Goal: Browse casually: Explore the website without a specific task or goal

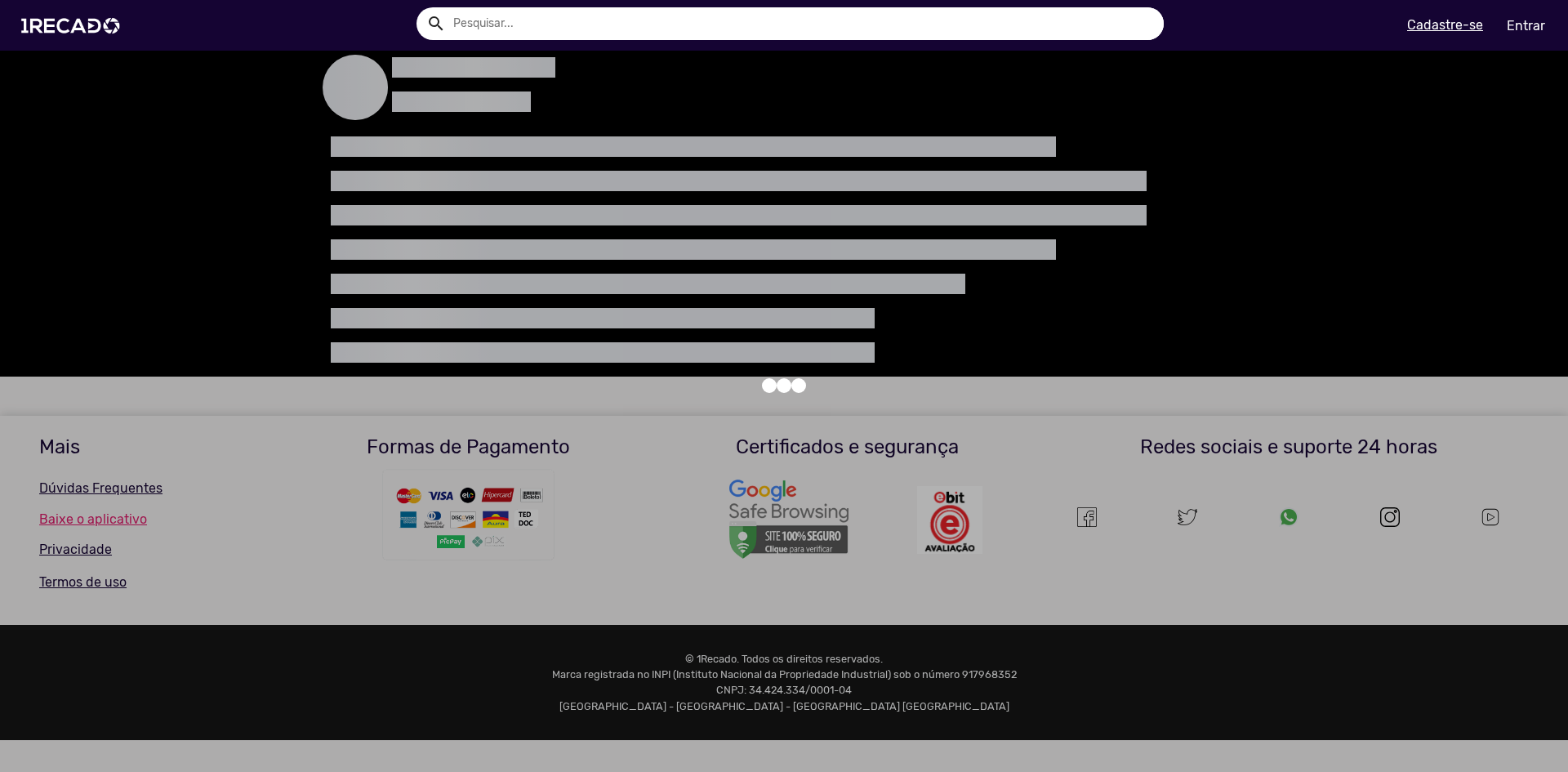
click at [315, 268] on div at bounding box center [784, 386] width 1568 height 772
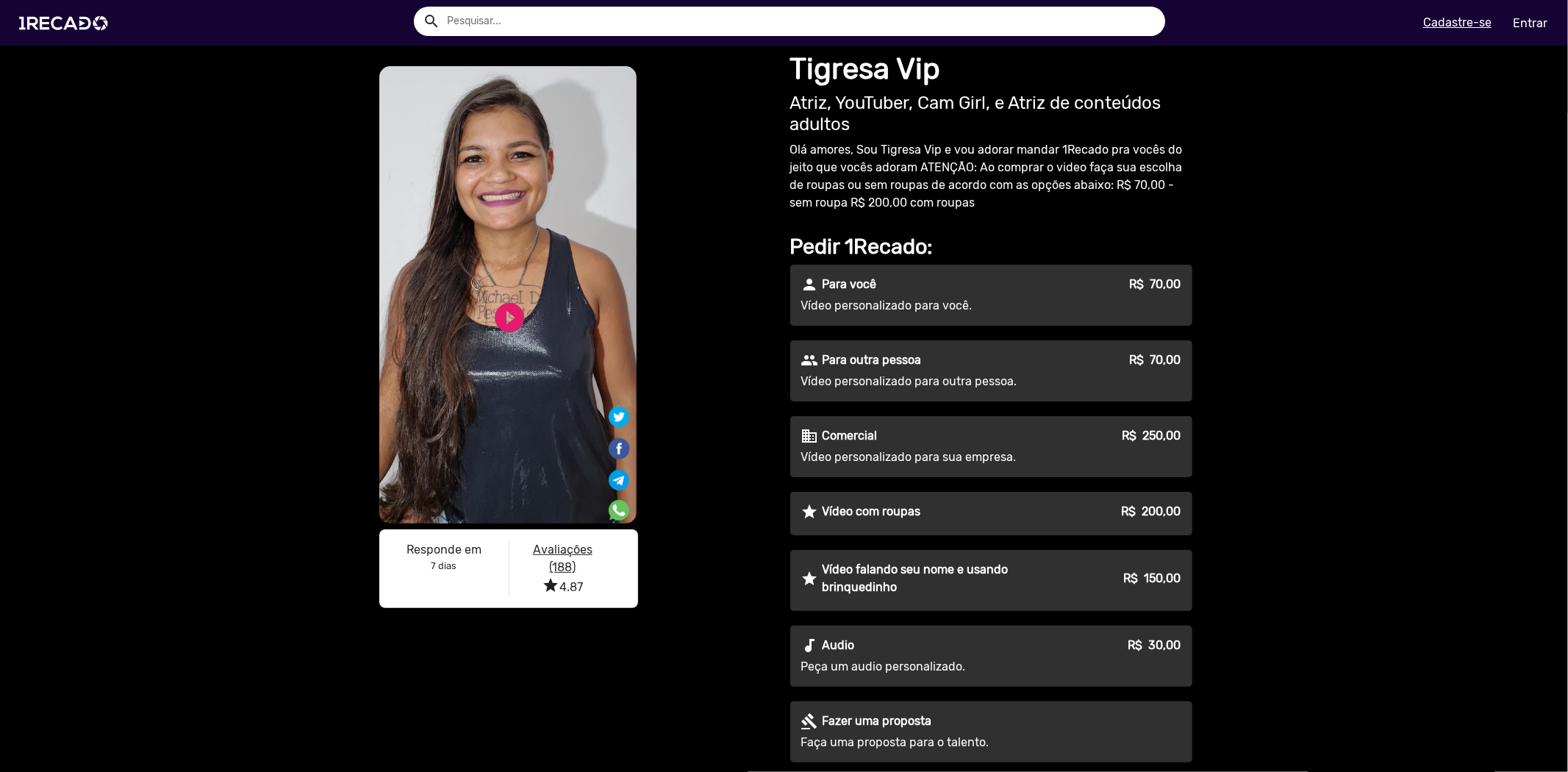
click at [942, 579] on p "Vídeo falando seu nome e usando brinquedinho" at bounding box center [945, 579] width 245 height 35
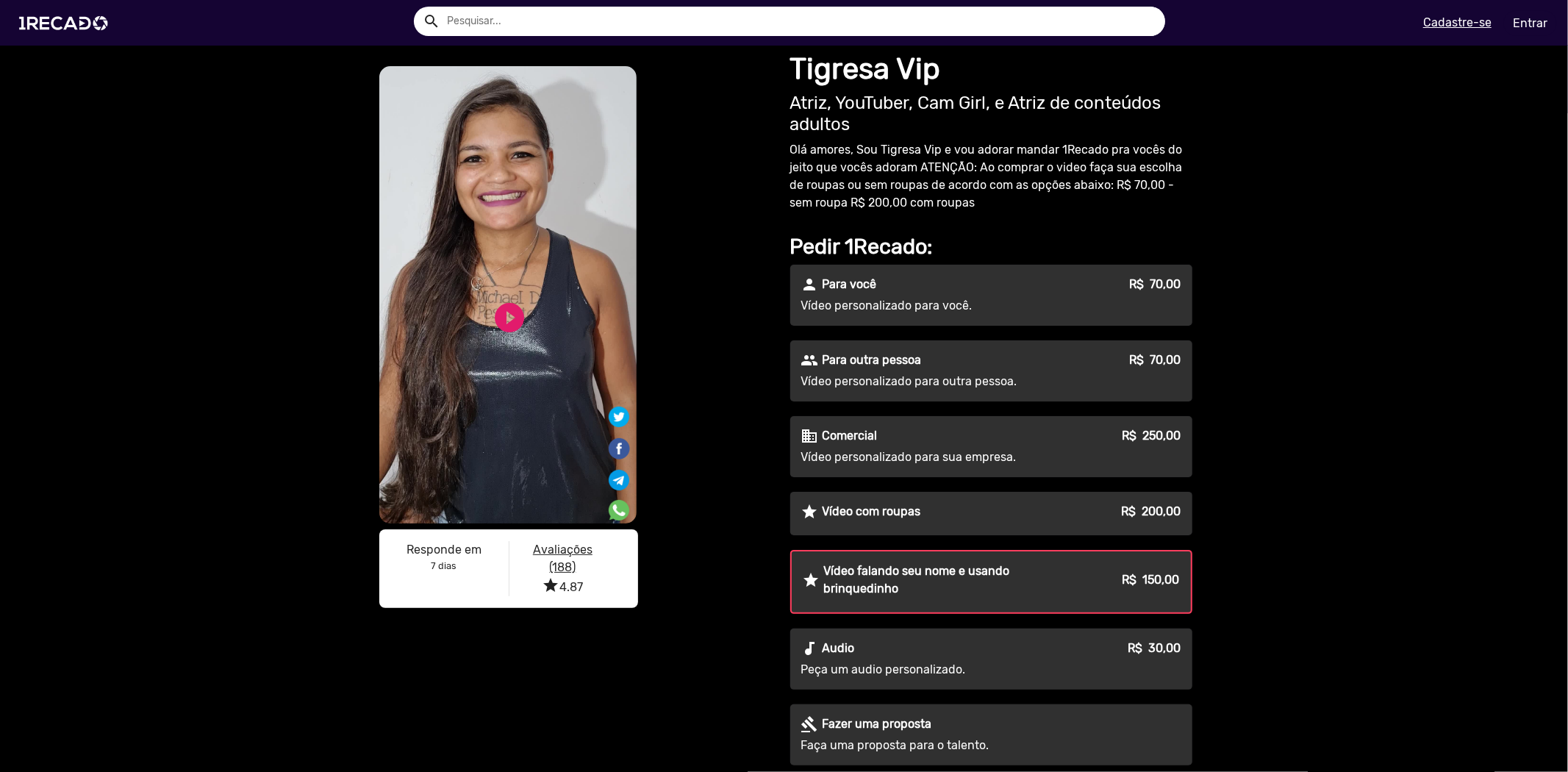
click at [946, 576] on p "Vídeo falando seu nome e usando brinquedinho" at bounding box center [945, 580] width 242 height 35
click at [62, 22] on img at bounding box center [66, 23] width 111 height 62
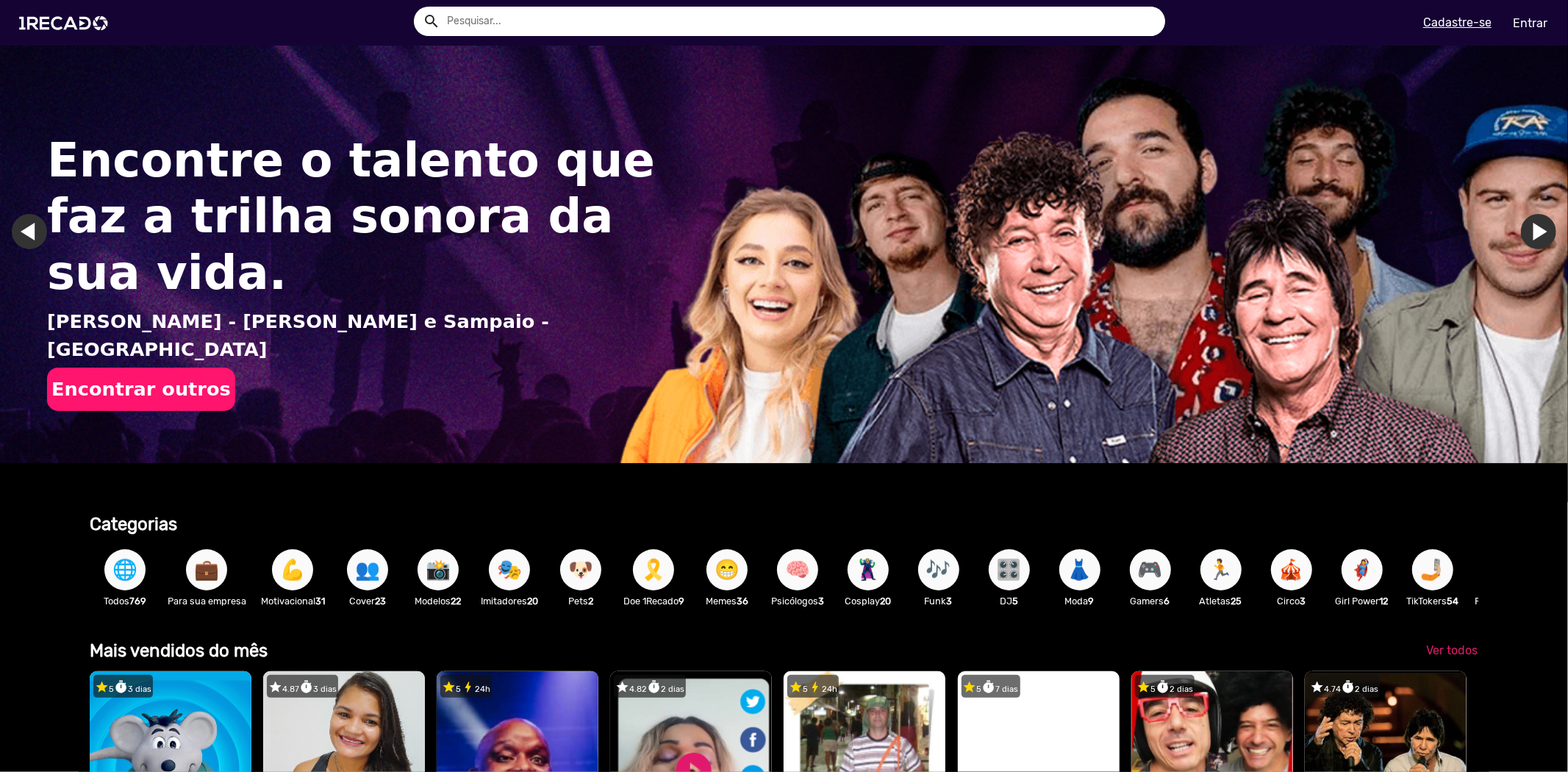
scroll to position [490, 0]
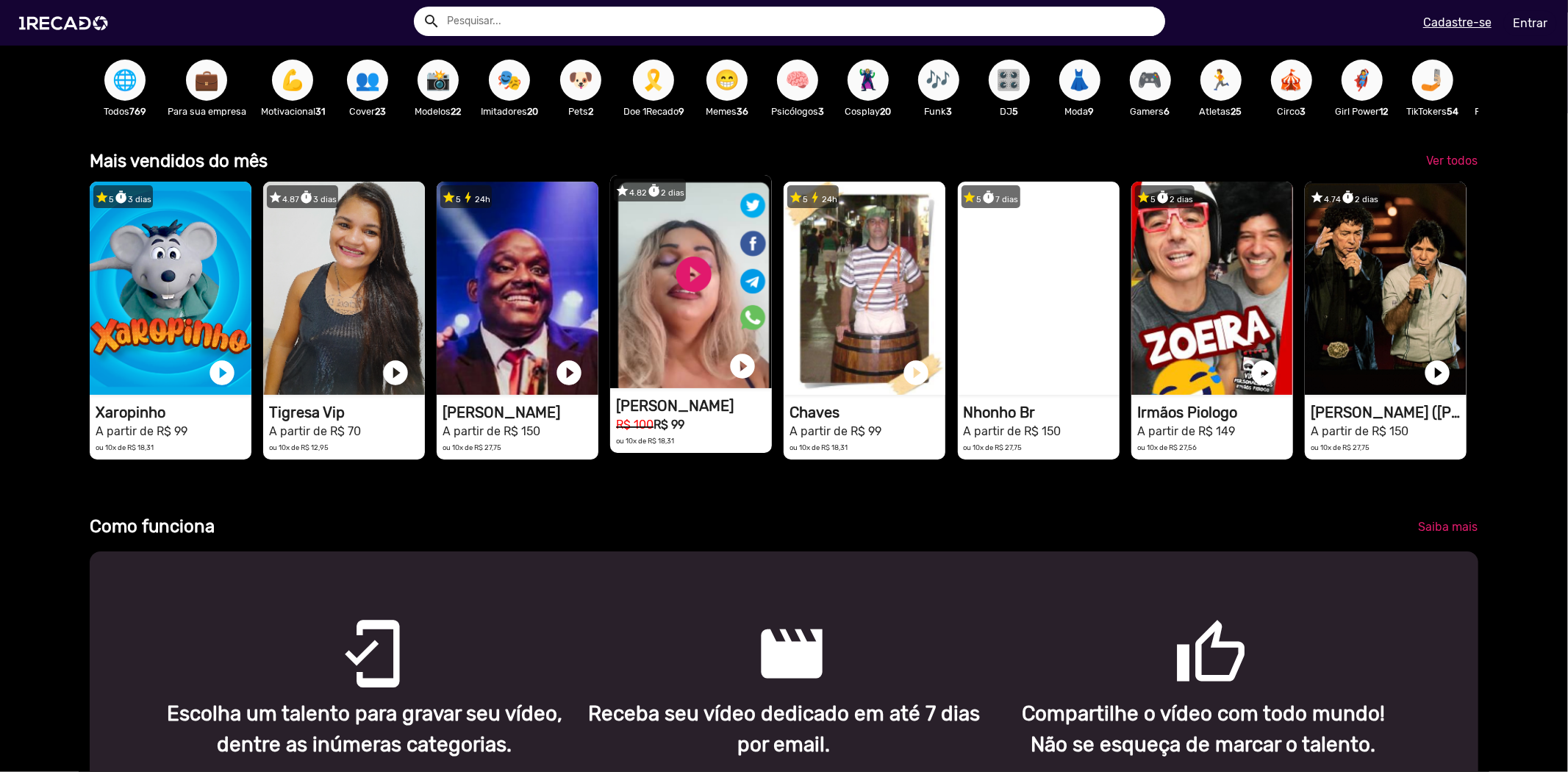
click at [680, 312] on video "1RECADO vídeos dedicados para fãs e empresas" at bounding box center [690, 282] width 162 height 214
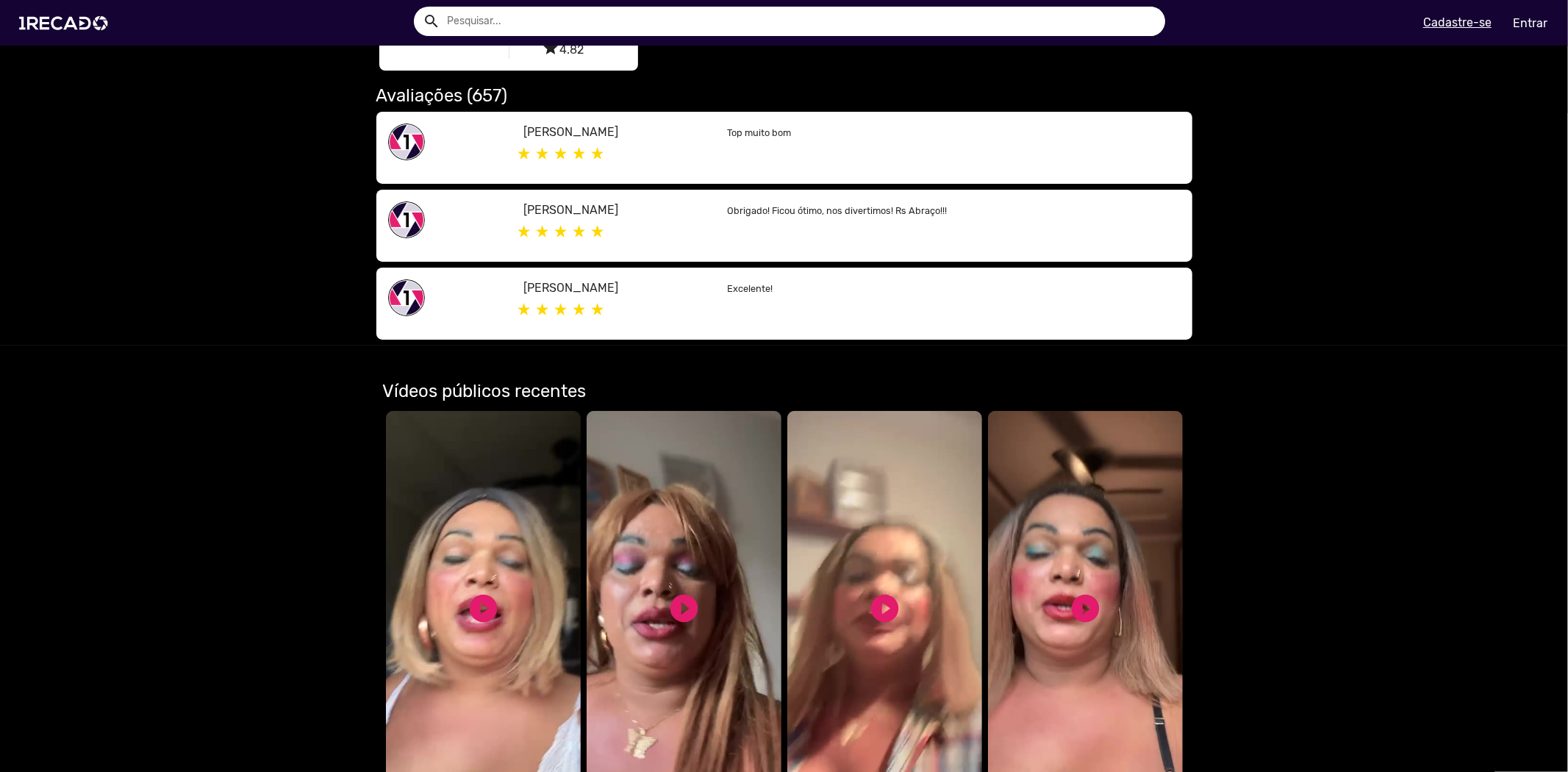
scroll to position [653, 0]
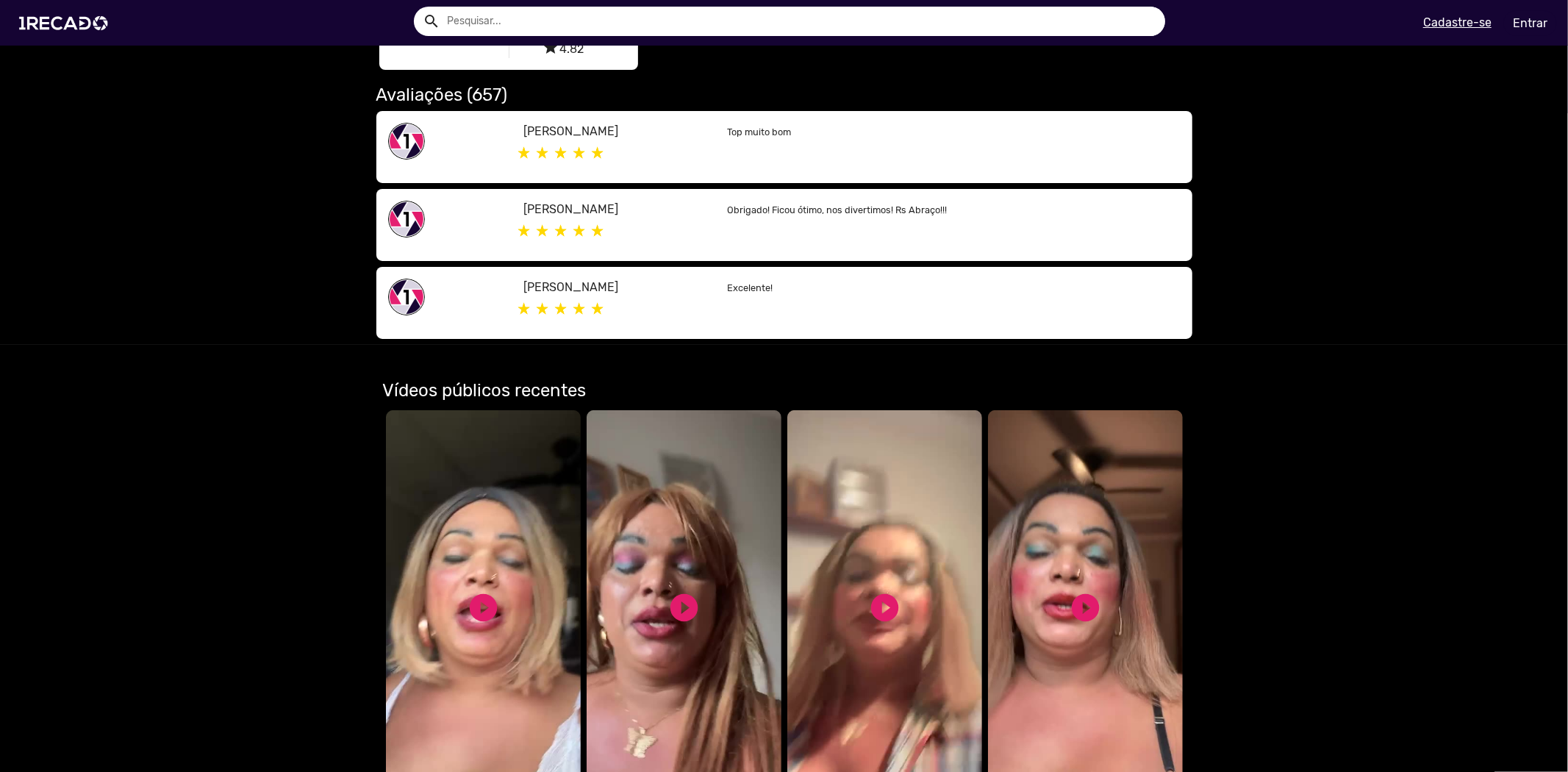
drag, startPoint x: 596, startPoint y: 546, endPoint x: 606, endPoint y: 528, distance: 20.6
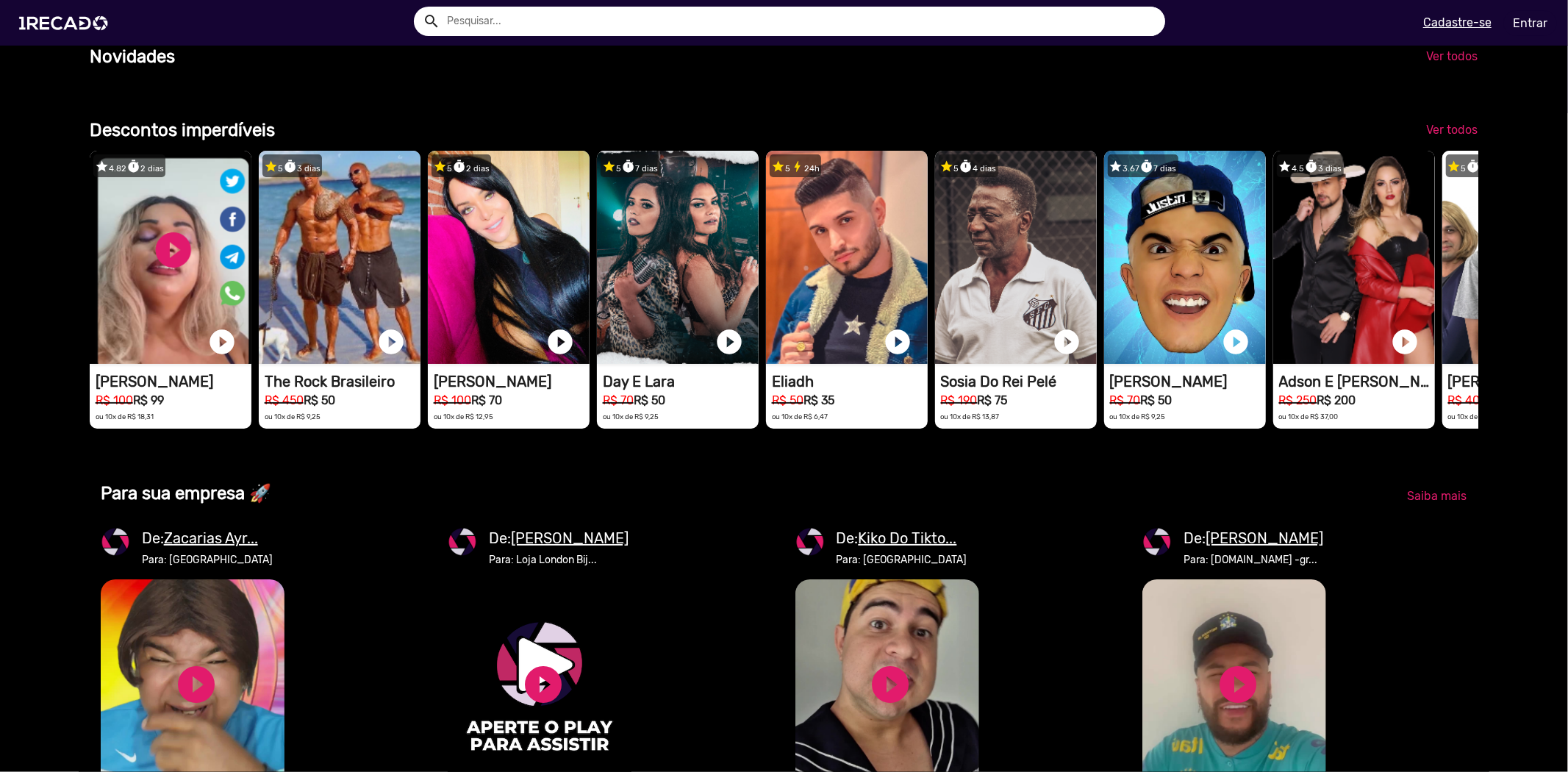
scroll to position [0, 3112]
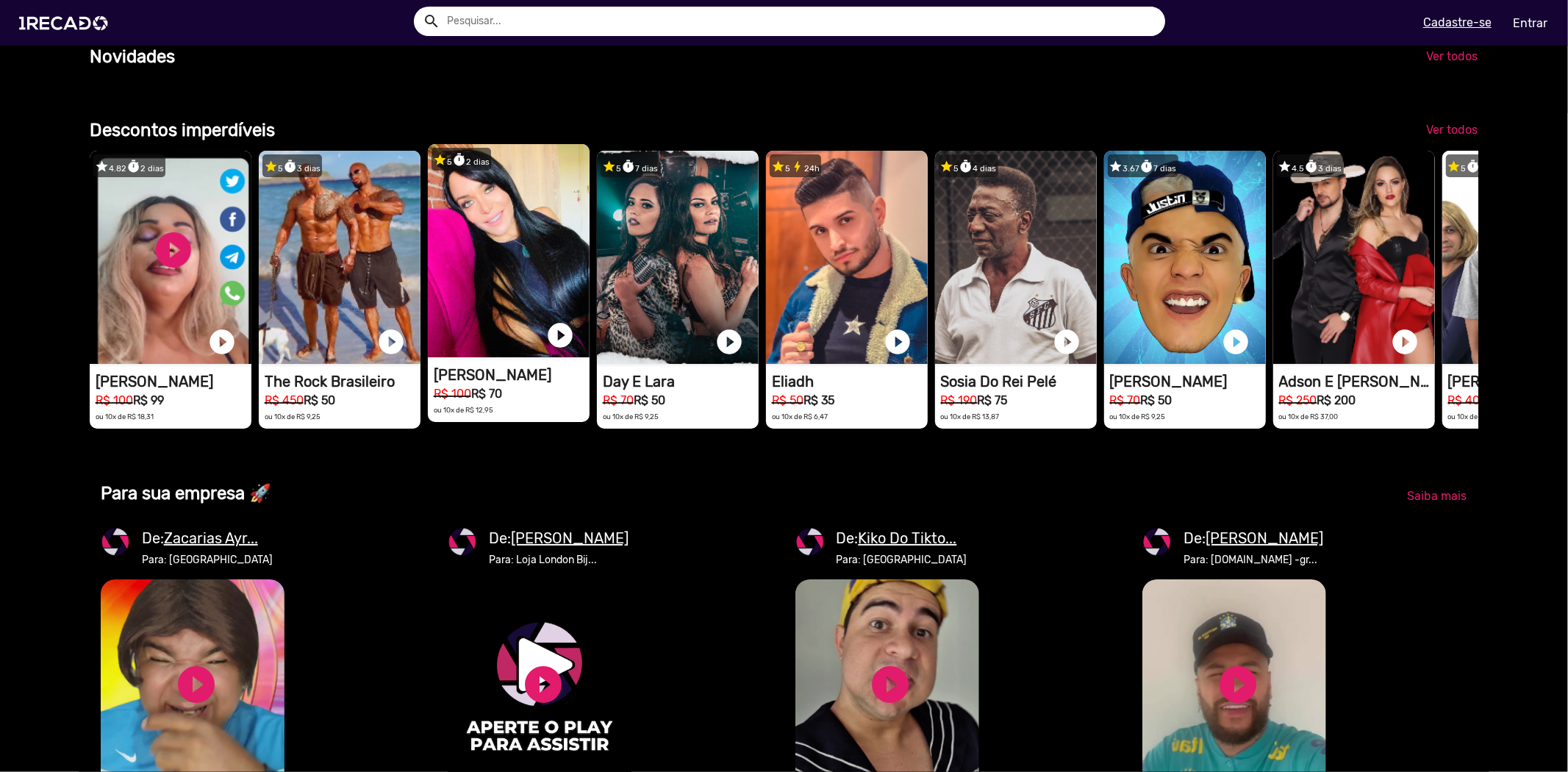
click at [478, 235] on video "1RECADO vídeos dedicados para fãs e empresas" at bounding box center [508, 251] width 162 height 214
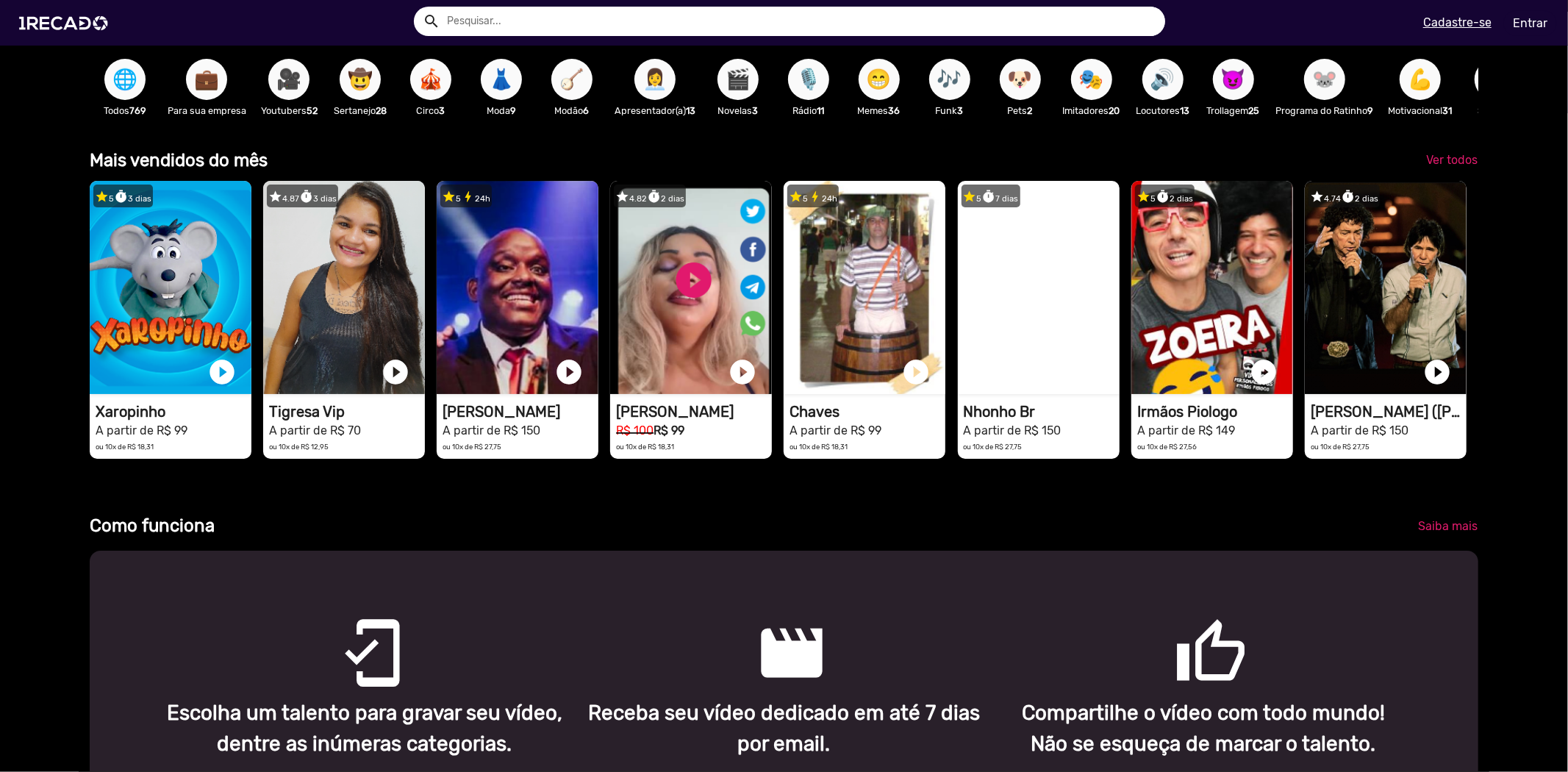
scroll to position [490, 0]
click at [1410, 165] on span "Ver todos" at bounding box center [1452, 161] width 52 height 14
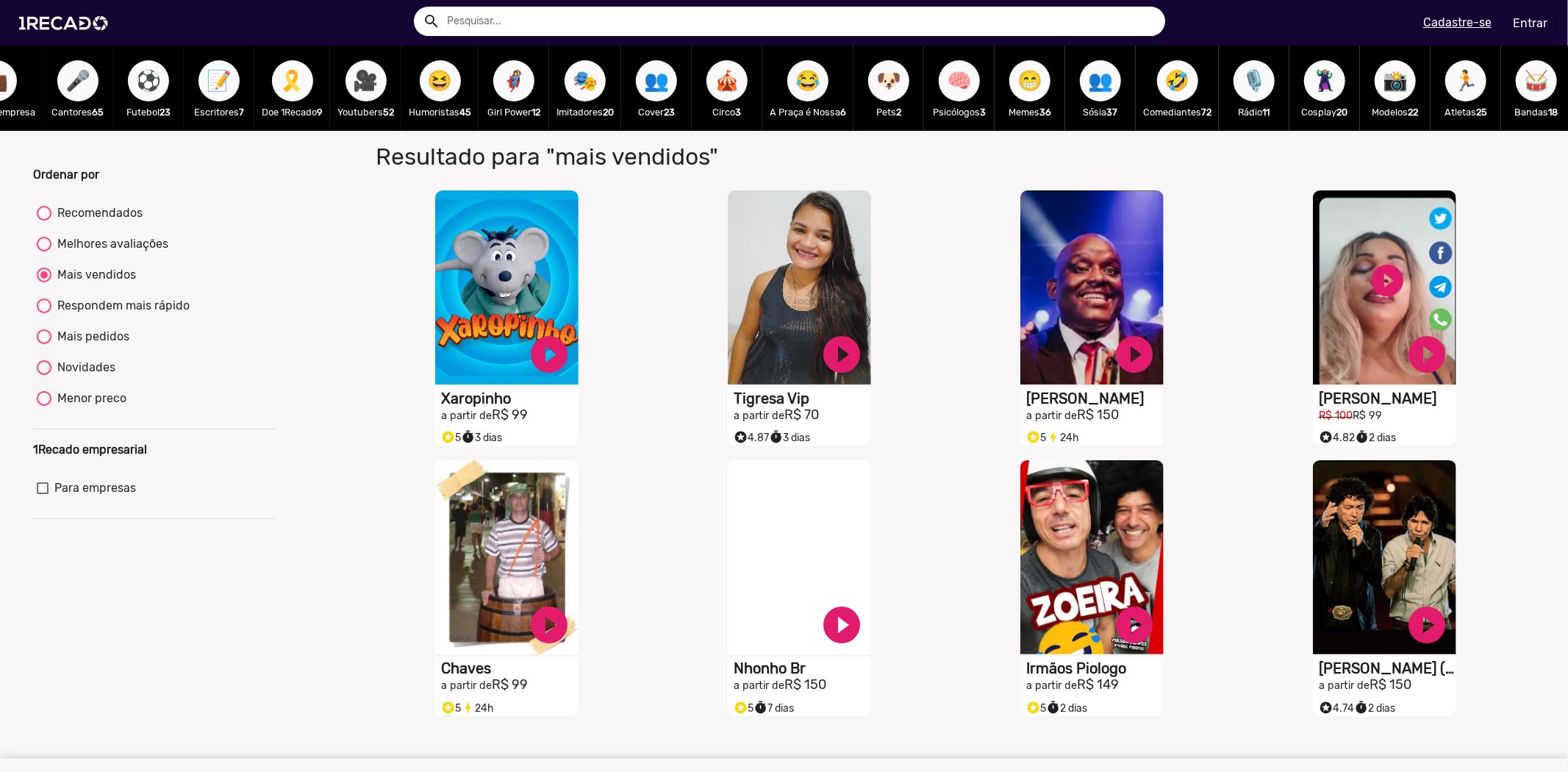
scroll to position [0, 117]
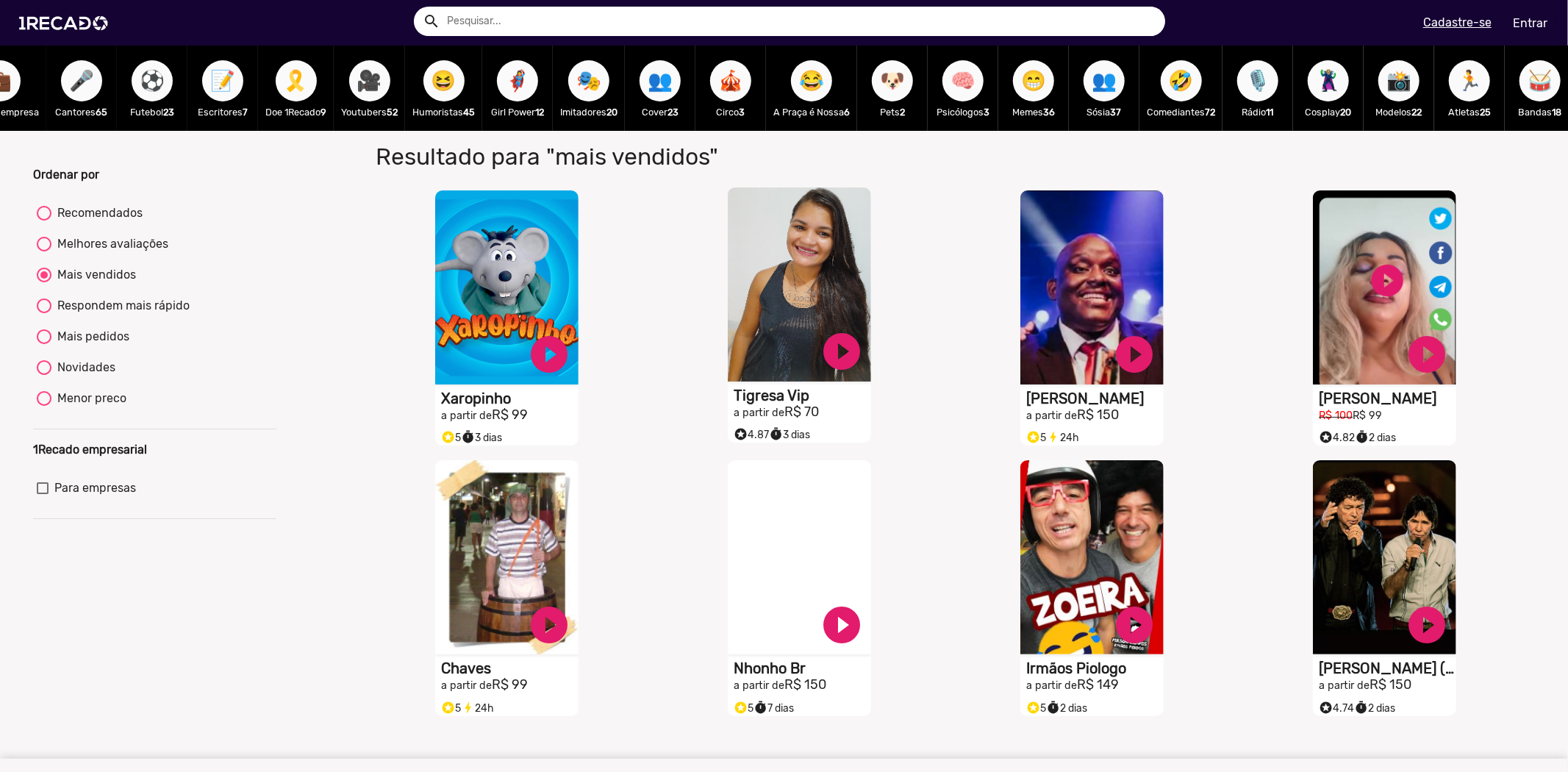
click at [824, 260] on video "S1RECADO vídeos dedicados para fãs e empresas" at bounding box center [800, 284] width 144 height 194
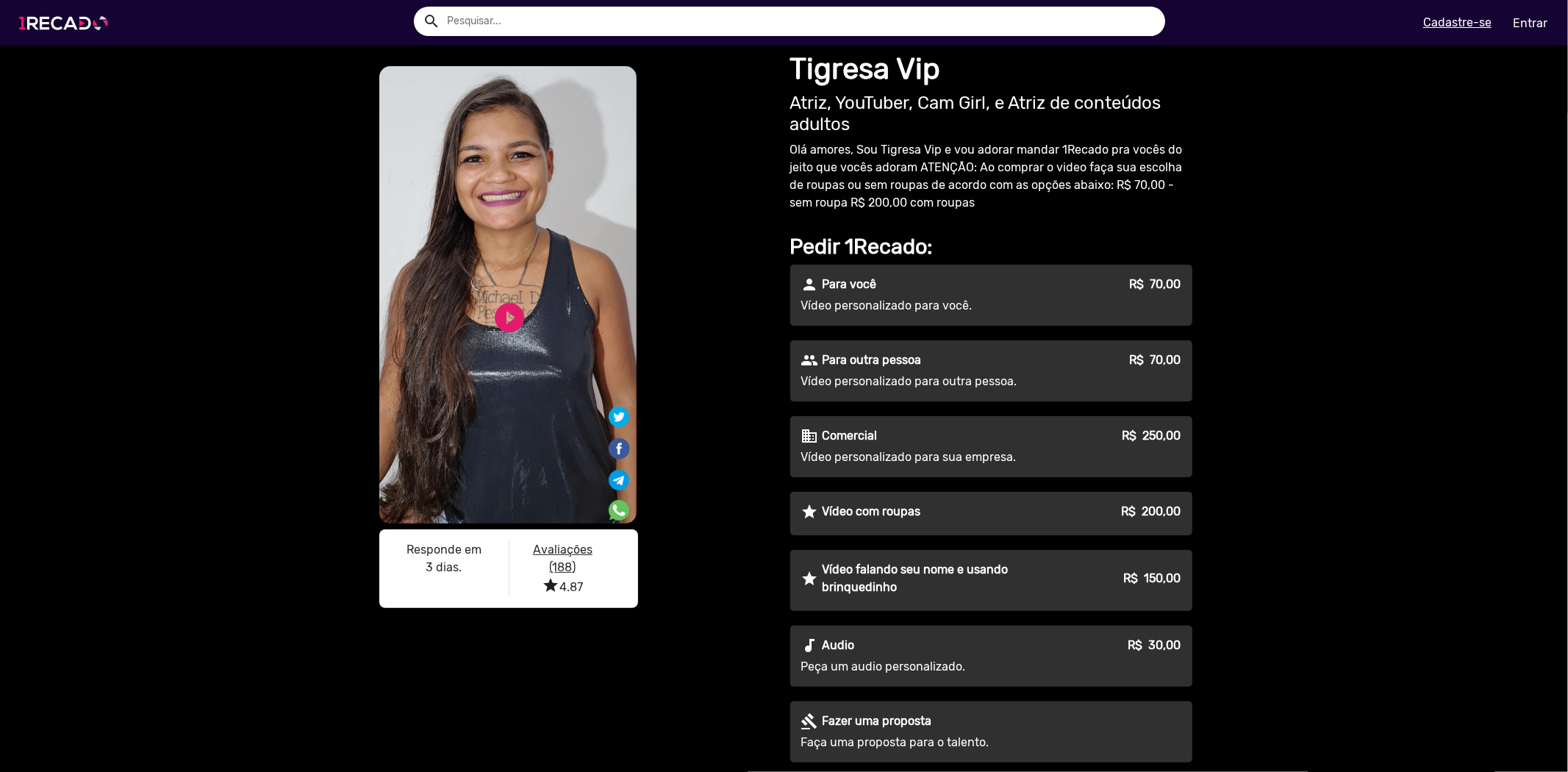
click at [55, 28] on img at bounding box center [66, 23] width 111 height 62
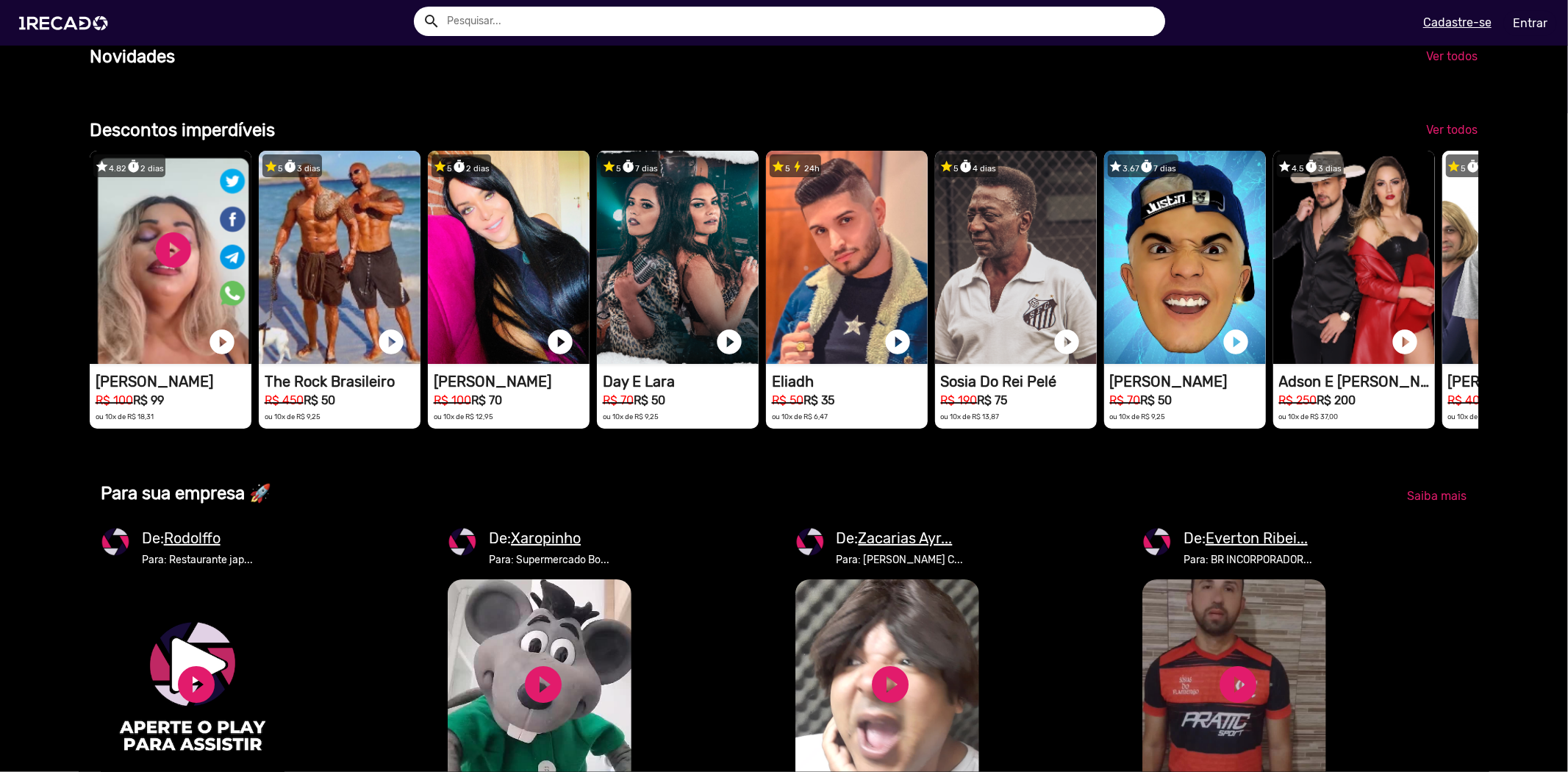
scroll to position [0, 4669]
drag, startPoint x: 1382, startPoint y: 332, endPoint x: 1382, endPoint y: 658, distance: 326.0
click at [1338, 186] on html "search help_outline search menu Cadastre-se Entrar help_outline Ajuda search Ve…" at bounding box center [784, 93] width 1568 height 186
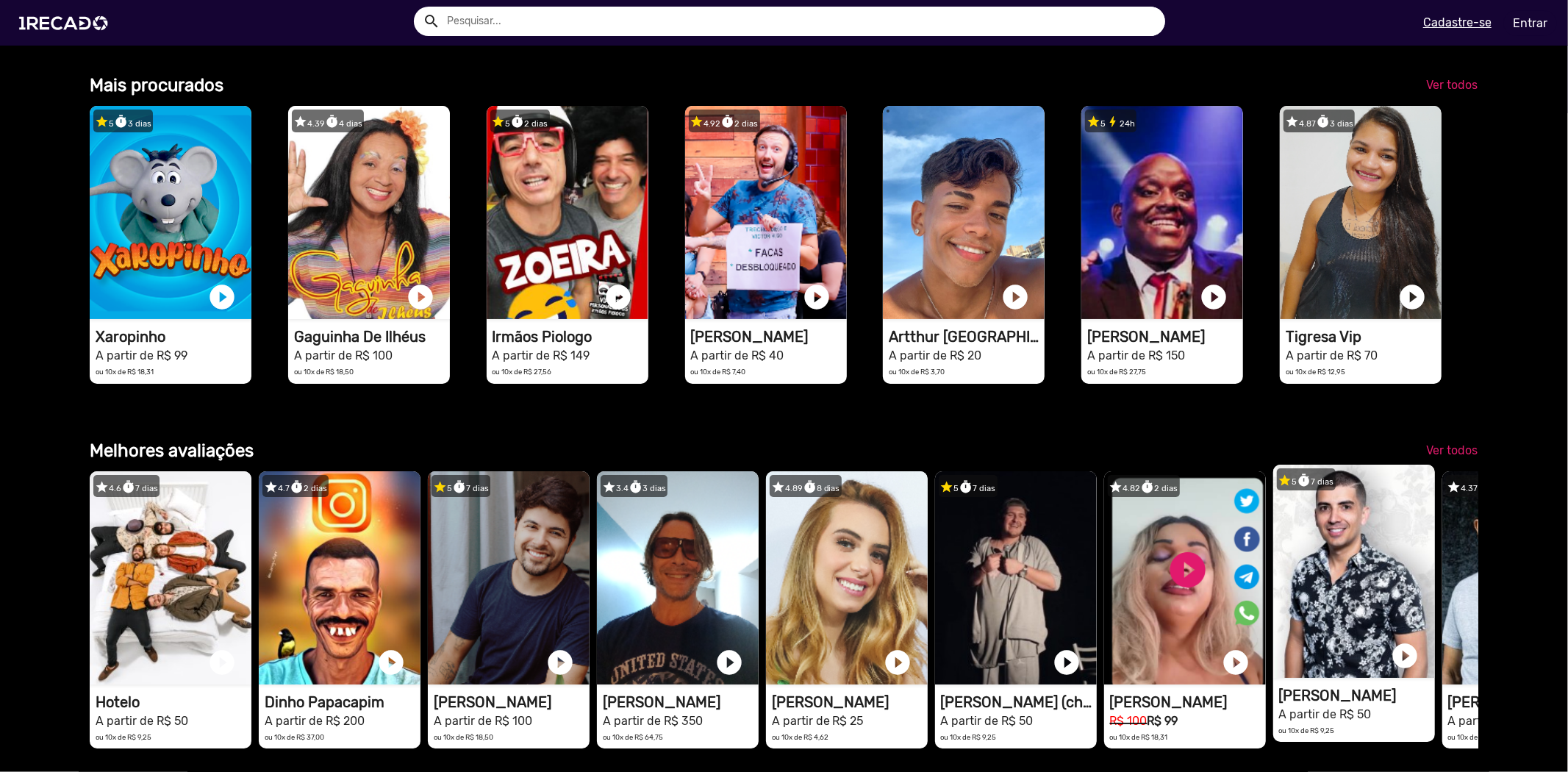
scroll to position [2124, 0]
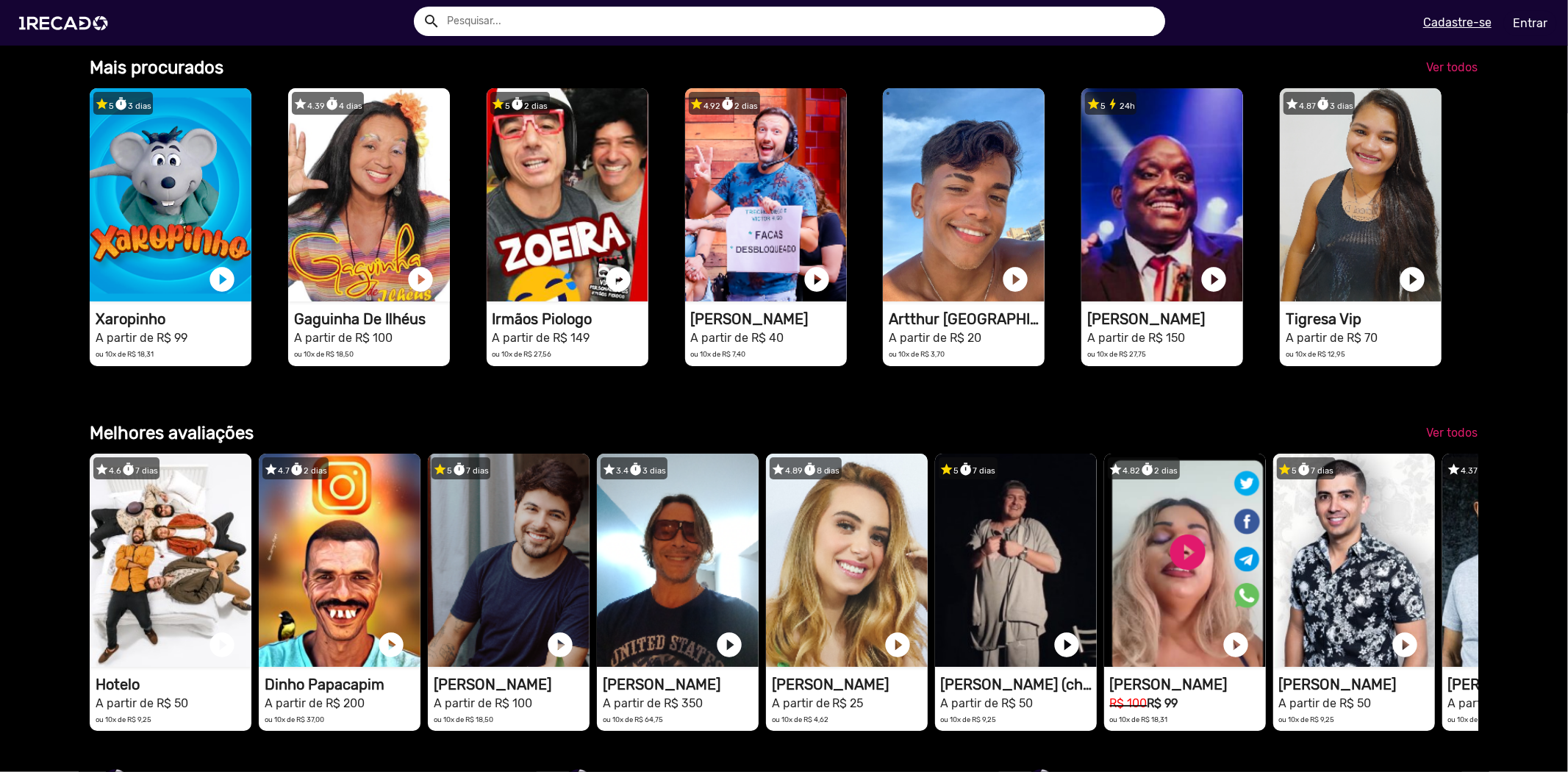
drag, startPoint x: 569, startPoint y: 327, endPoint x: 72, endPoint y: 608, distance: 570.9
click at [72, 608] on div "Categorias 🌐 Todos 769 💼 Para sua empresa 🏠 Reality Show 13 🤠 Sertanejo 28 🐭 Pr…" at bounding box center [784, 201] width 1568 height 3647
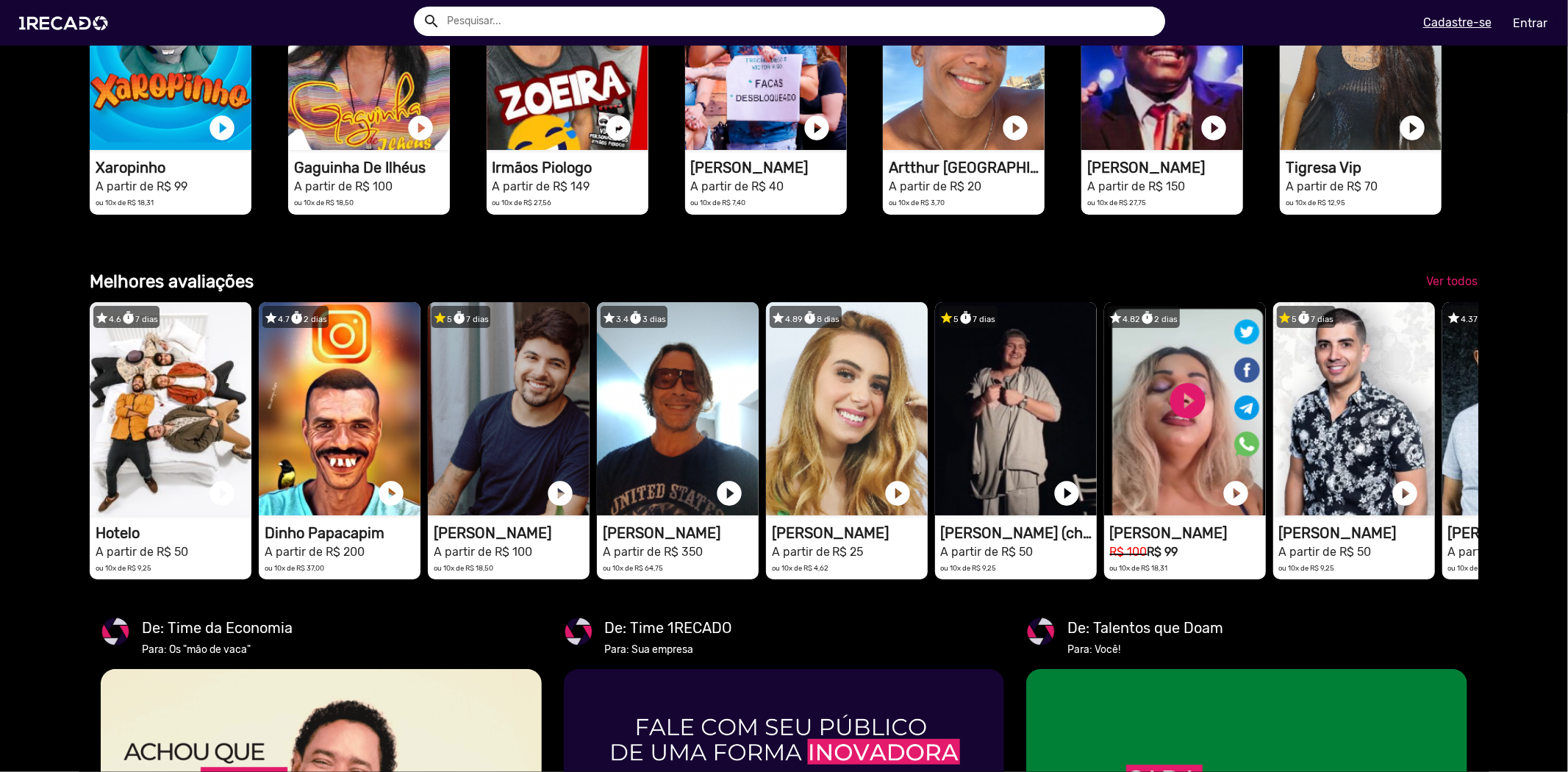
scroll to position [2288, 0]
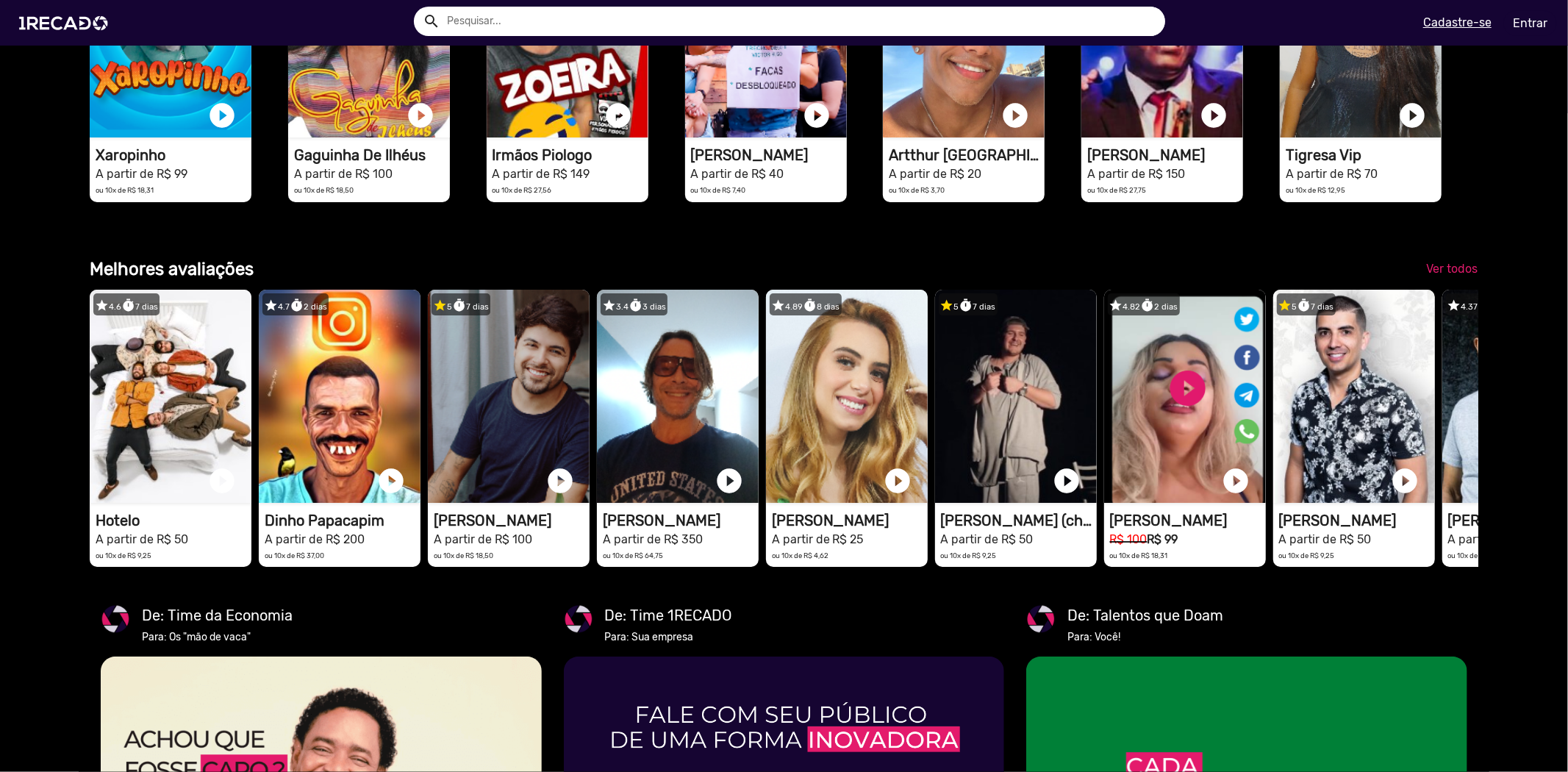
drag, startPoint x: 877, startPoint y: 434, endPoint x: 0, endPoint y: 610, distance: 894.5
click at [0, 610] on div "Categorias 🌐 Todos 769 💼 Para sua empresa 🏠 Reality Show 13 🤠 Sertanejo 28 🐭 Pr…" at bounding box center [784, 38] width 1568 height 3647
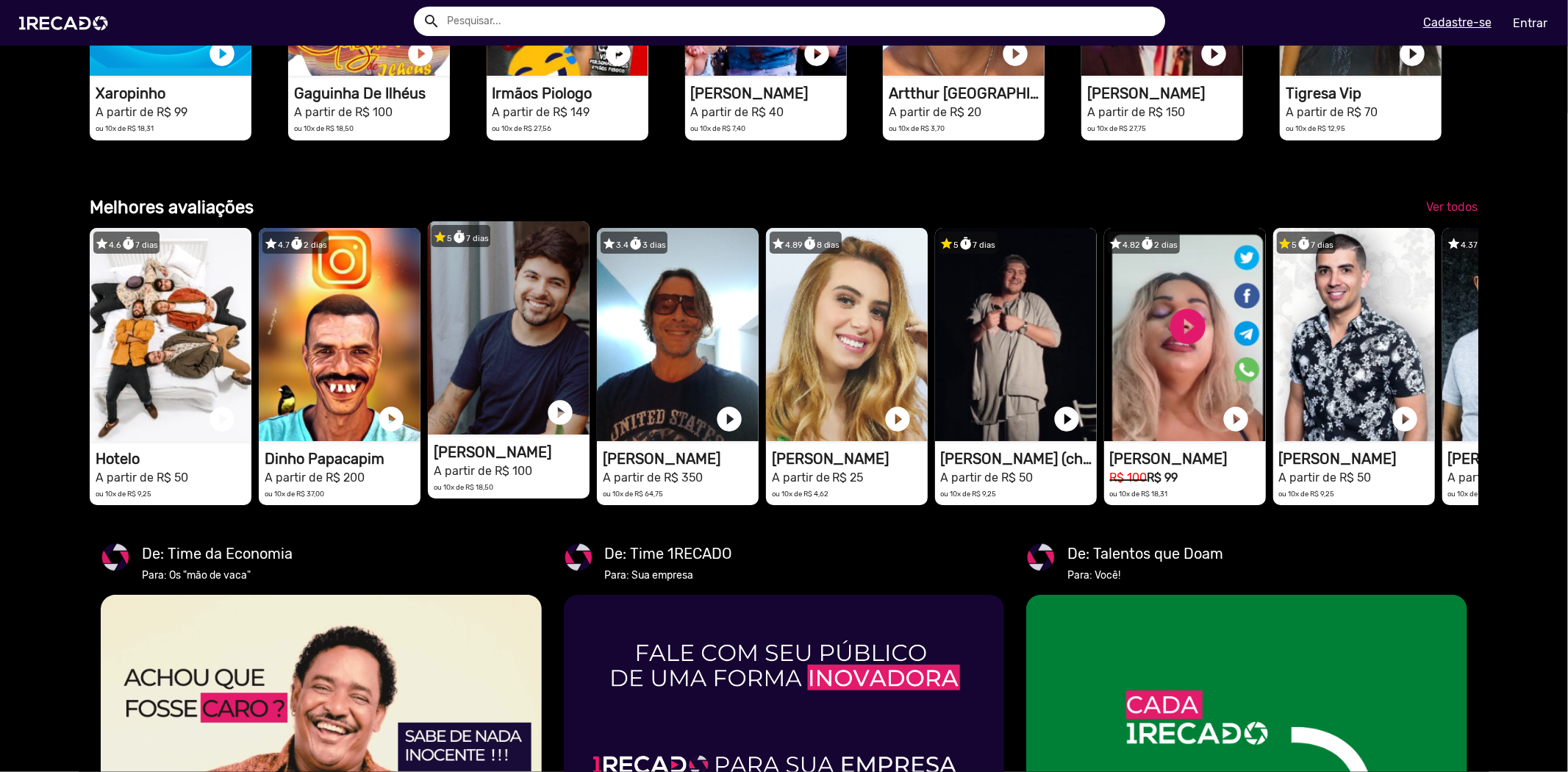
scroll to position [2452, 0]
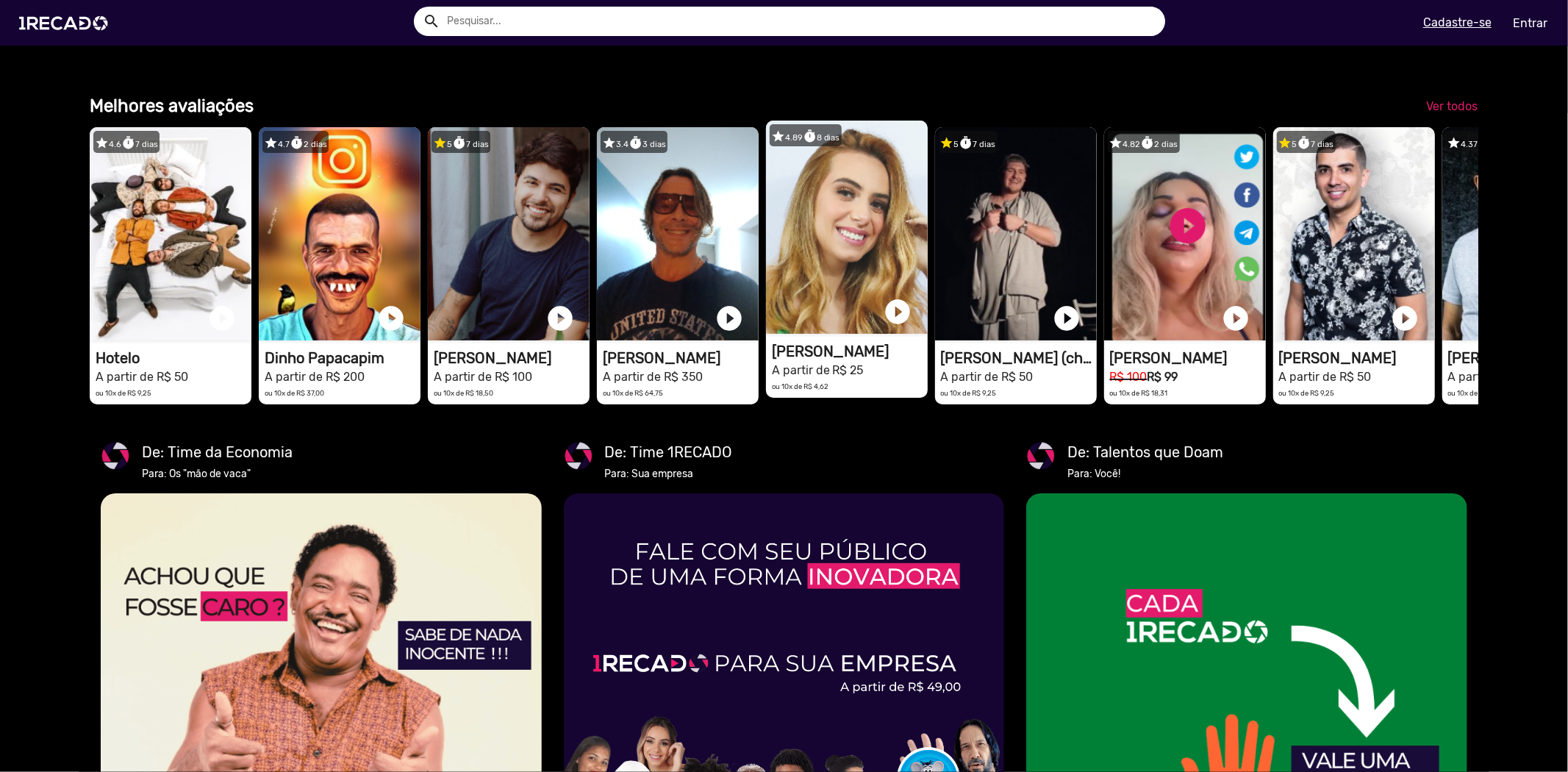
click at [867, 264] on video "1RECADO vídeos dedicados para fãs e empresas" at bounding box center [847, 228] width 162 height 214
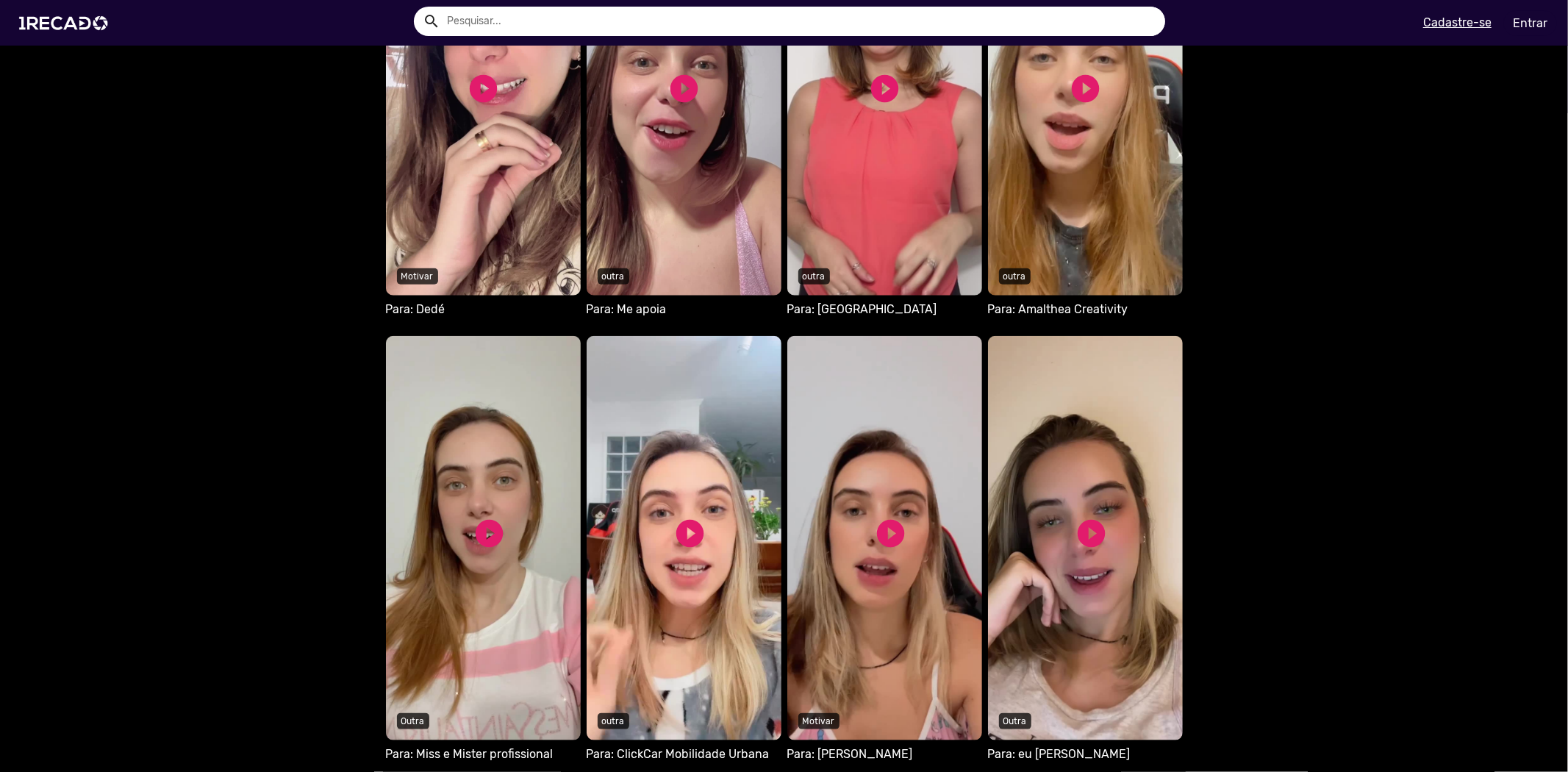
scroll to position [1144, 0]
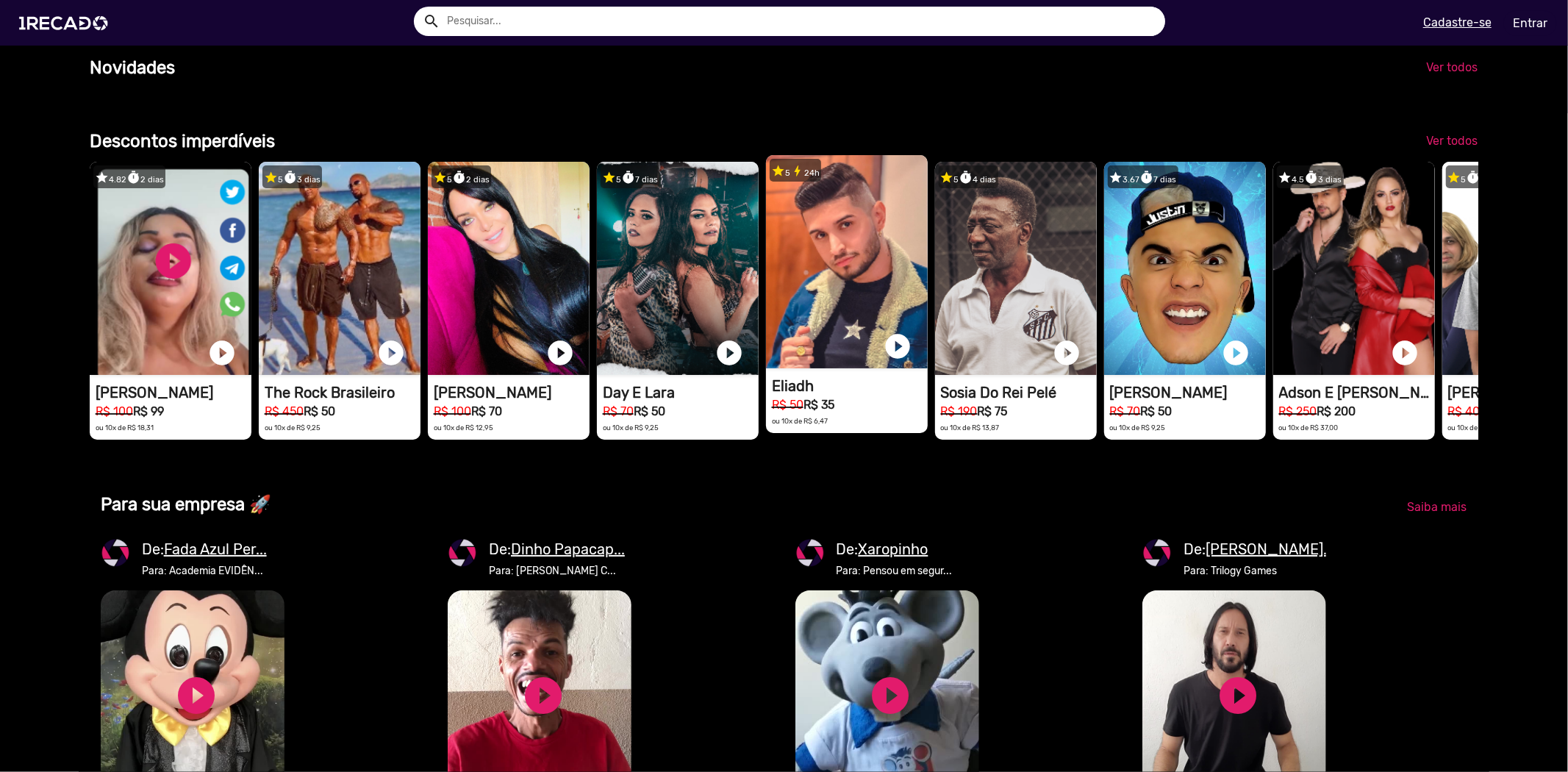
scroll to position [1307, 0]
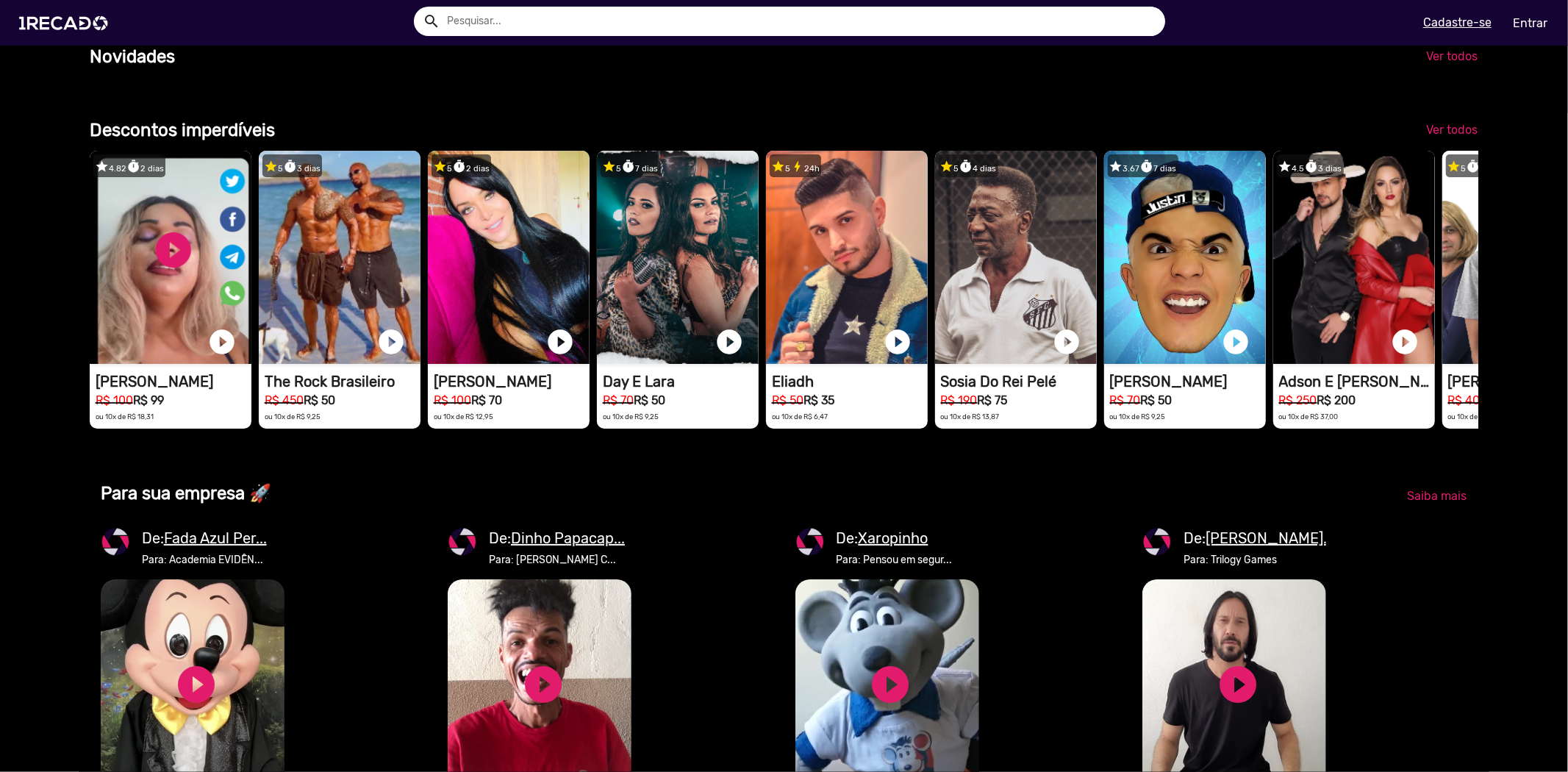
drag, startPoint x: 1414, startPoint y: 368, endPoint x: 1323, endPoint y: 747, distance: 389.8
click at [1139, 186] on html "search help_outline search menu Cadastre-se Entrar help_outline Ajuda search Ve…" at bounding box center [784, 93] width 1568 height 186
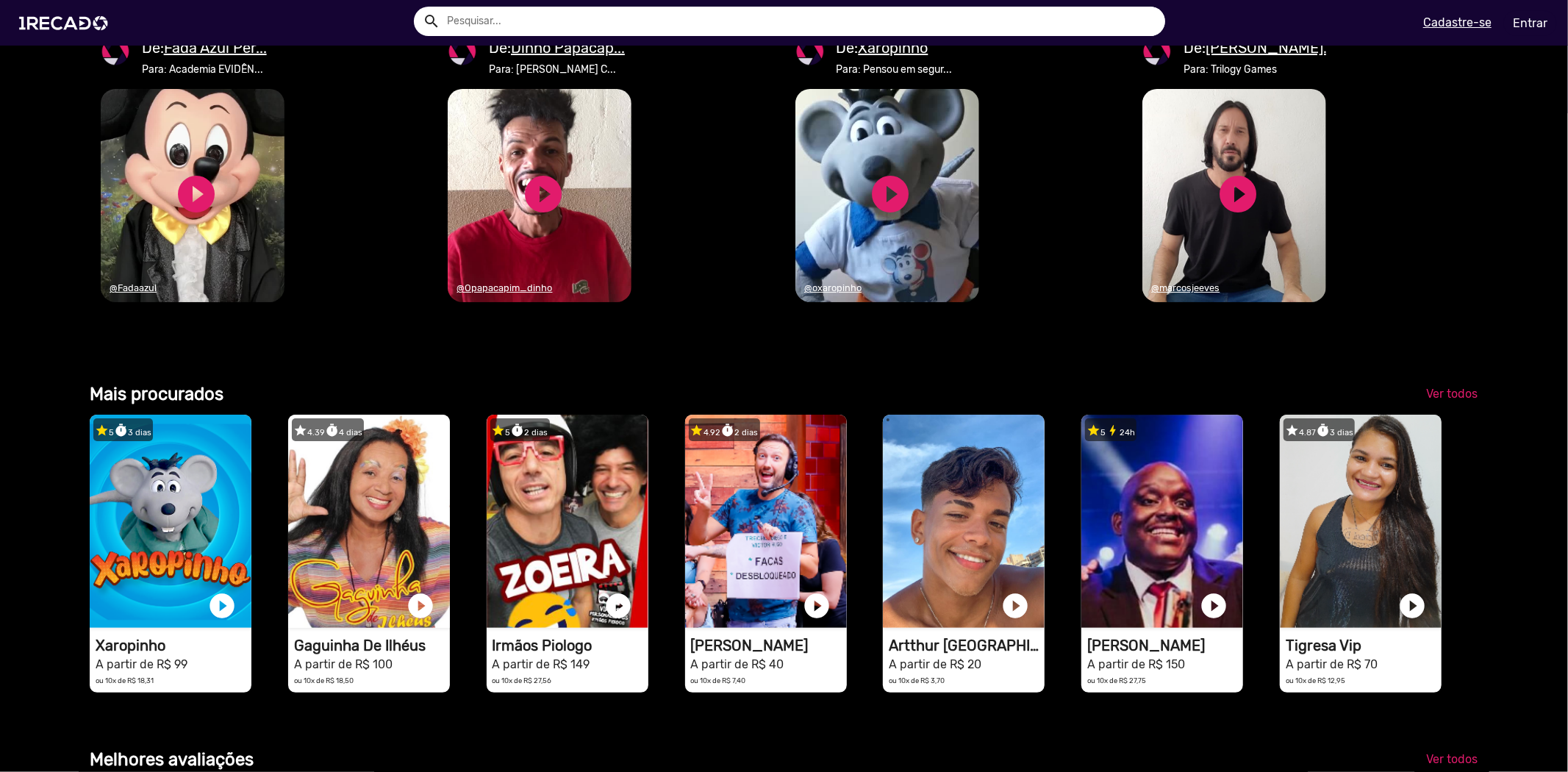
scroll to position [0, 3112]
click at [1410, 12] on span "Saiba mais" at bounding box center [1437, 5] width 60 height 14
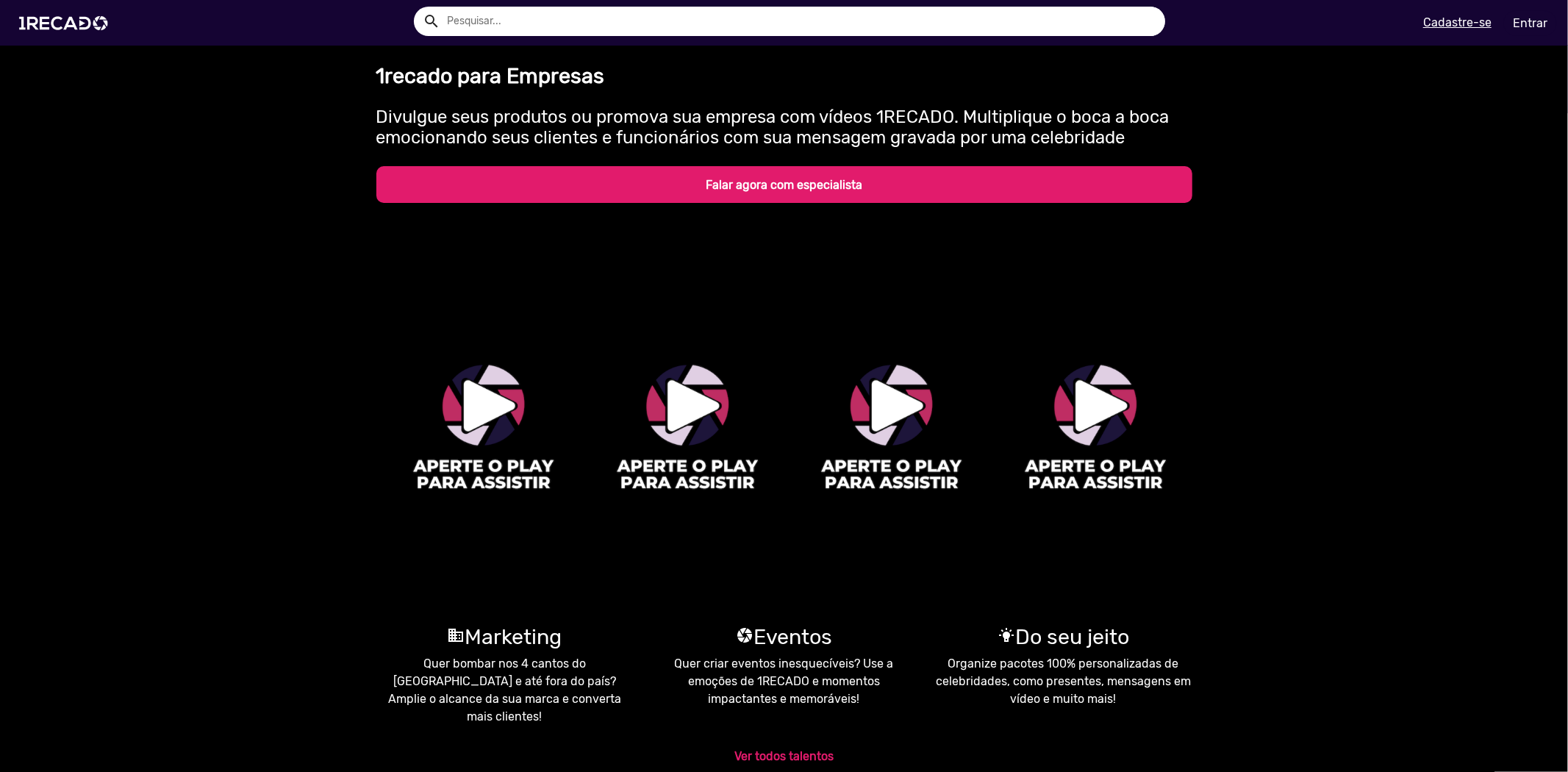
drag, startPoint x: 752, startPoint y: 403, endPoint x: 743, endPoint y: 392, distance: 14.2
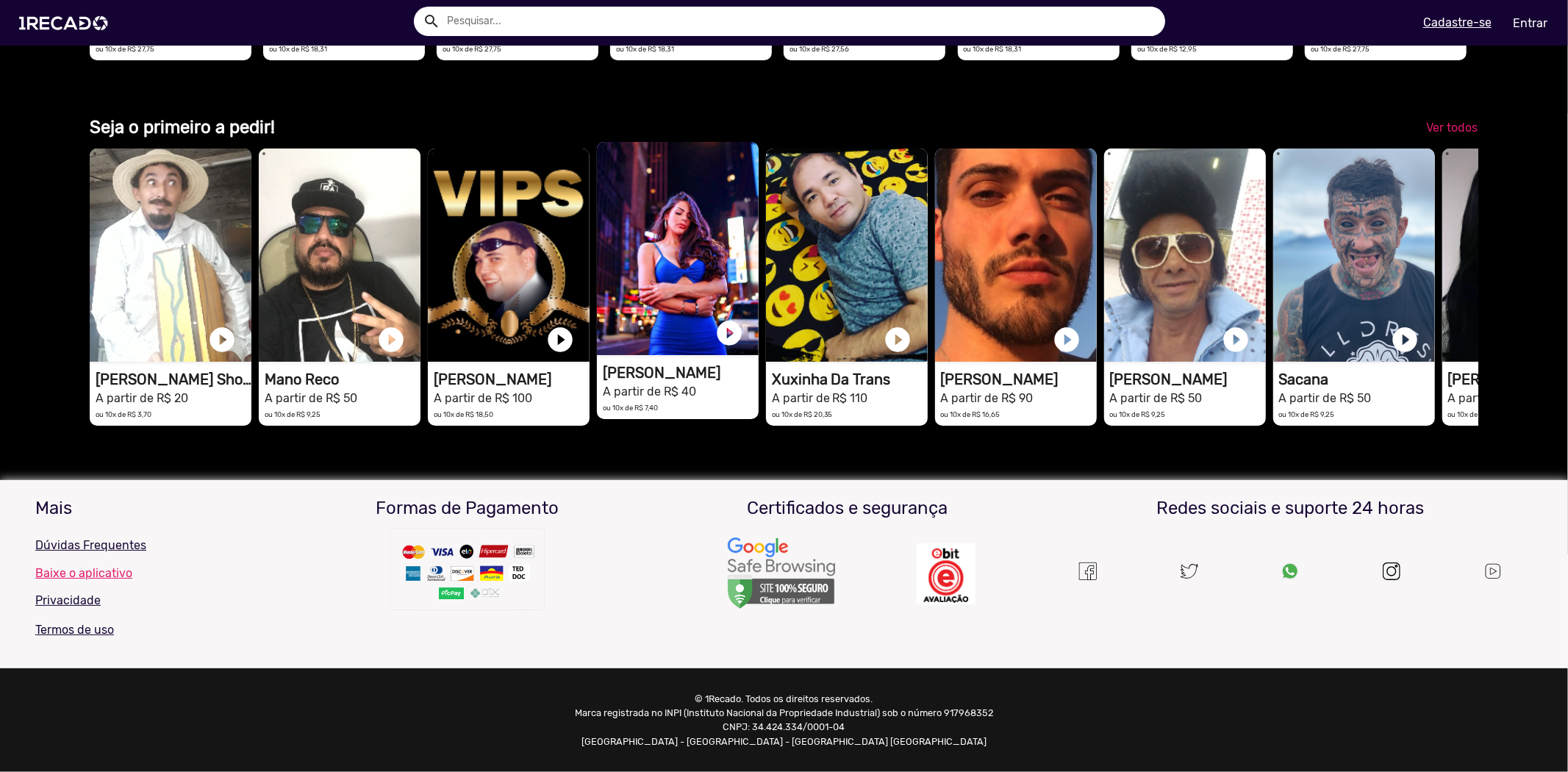
scroll to position [0, 1556]
click at [673, 291] on video "1RECADO vídeos dedicados para fãs e empresas" at bounding box center [677, 249] width 162 height 214
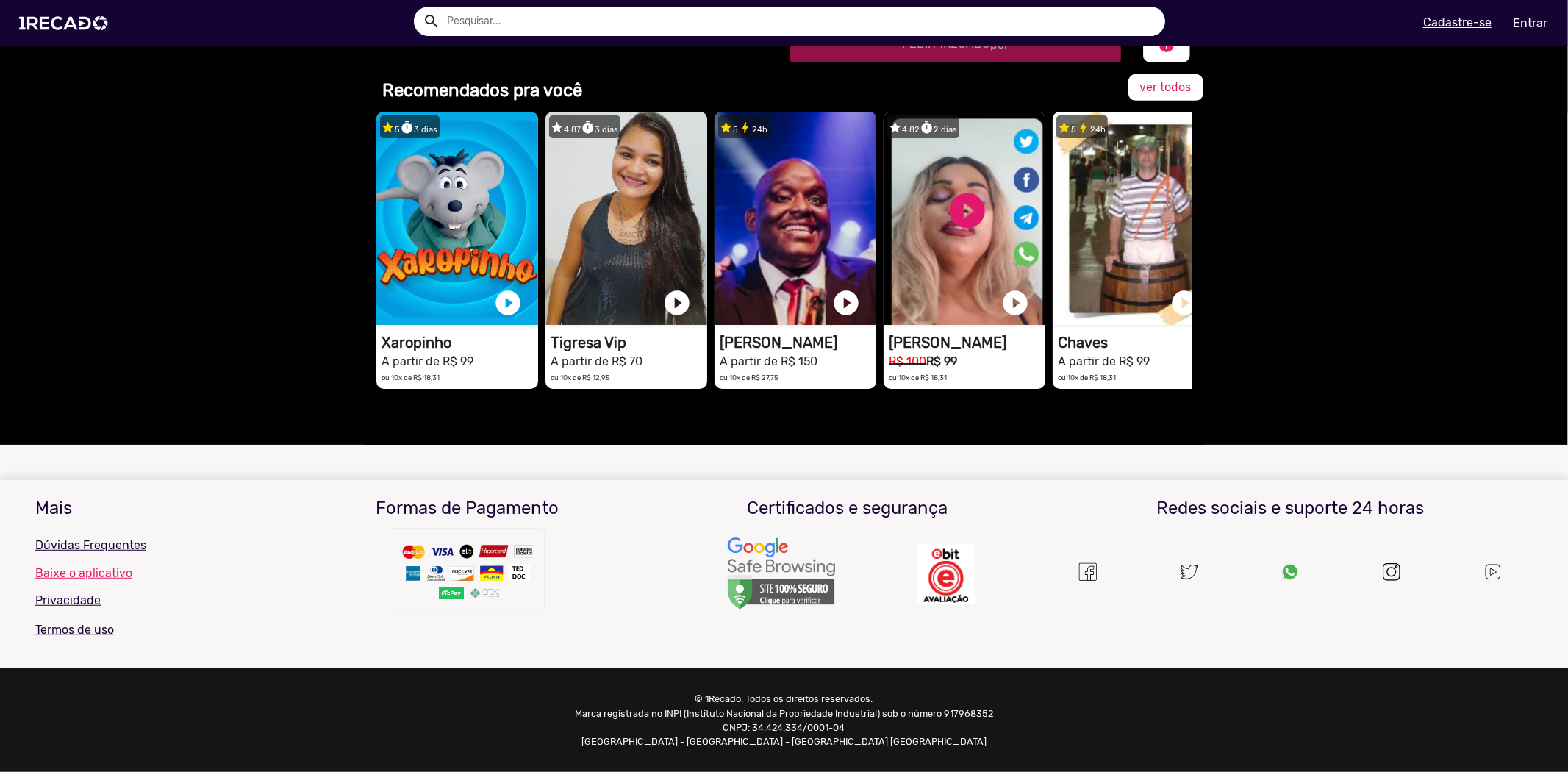
scroll to position [0, 536]
